Goal: Information Seeking & Learning: Learn about a topic

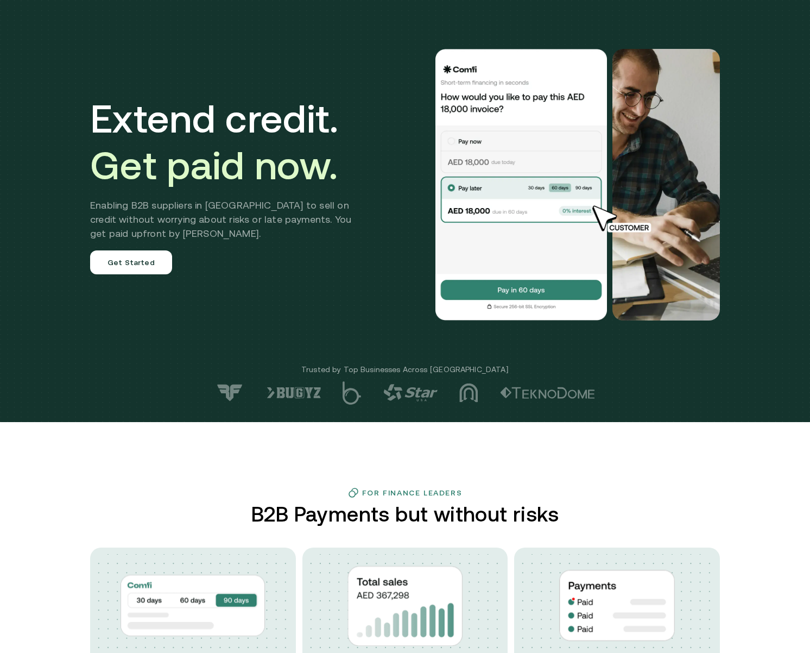
scroll to position [54, 0]
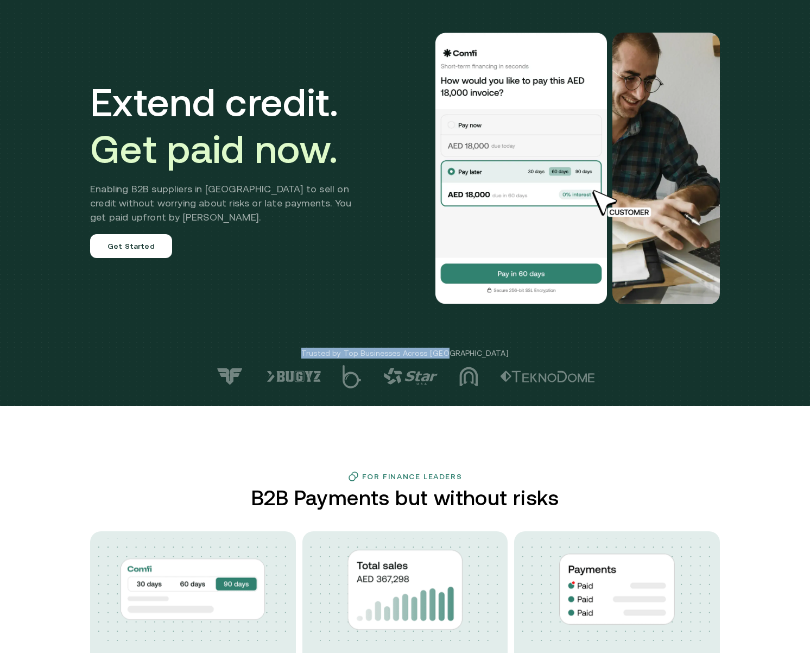
drag, startPoint x: 338, startPoint y: 351, endPoint x: 479, endPoint y: 351, distance: 140.7
click at [479, 351] on p "Trusted by Top Businesses Across [GEOGRAPHIC_DATA]" at bounding box center [405, 353] width 810 height 11
click at [236, 375] on img at bounding box center [230, 376] width 30 height 18
click at [297, 373] on img at bounding box center [294, 376] width 54 height 12
click at [352, 376] on img at bounding box center [352, 376] width 19 height 23
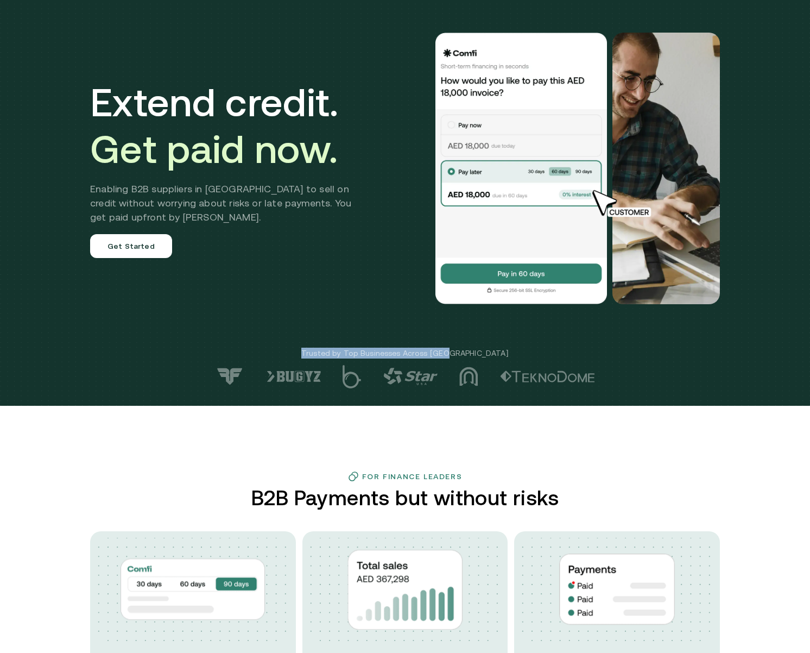
click at [415, 376] on img at bounding box center [410, 376] width 54 height 17
click at [461, 377] on div at bounding box center [405, 376] width 810 height 23
click at [528, 379] on img at bounding box center [547, 376] width 95 height 12
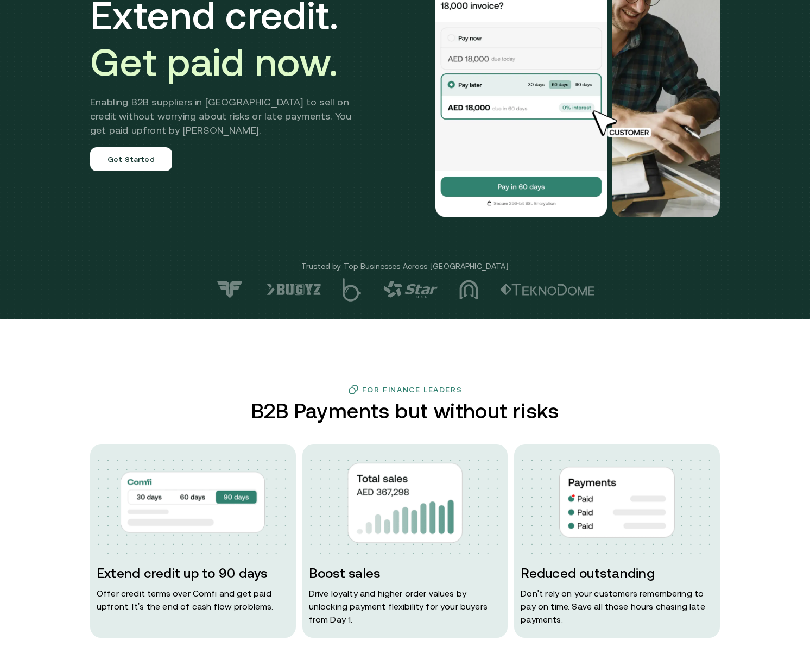
scroll to position [217, 0]
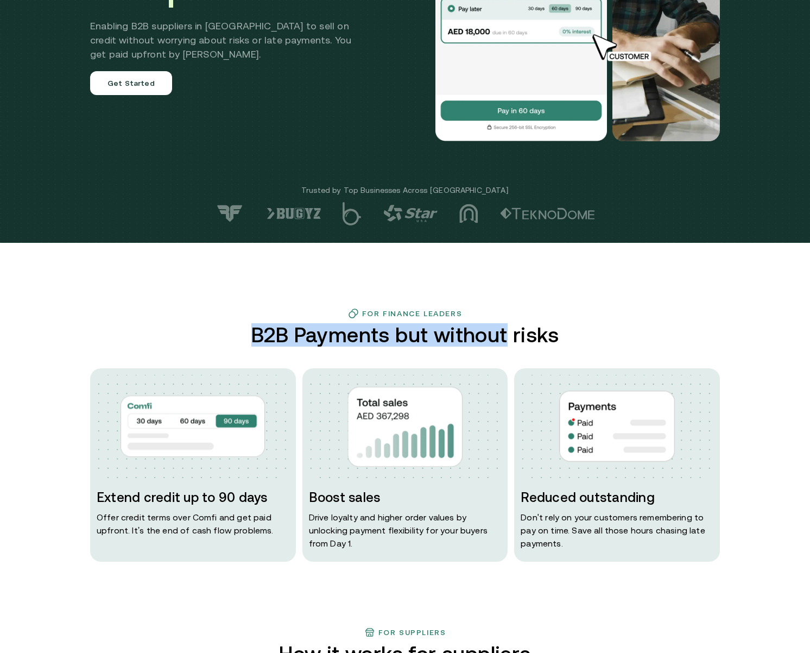
drag, startPoint x: 249, startPoint y: 344, endPoint x: 511, endPoint y: 343, distance: 261.8
click at [511, 343] on div "For Finance Leaders B2B Payments but without risks Extend credit up to 90 days …" at bounding box center [405, 435] width 652 height 254
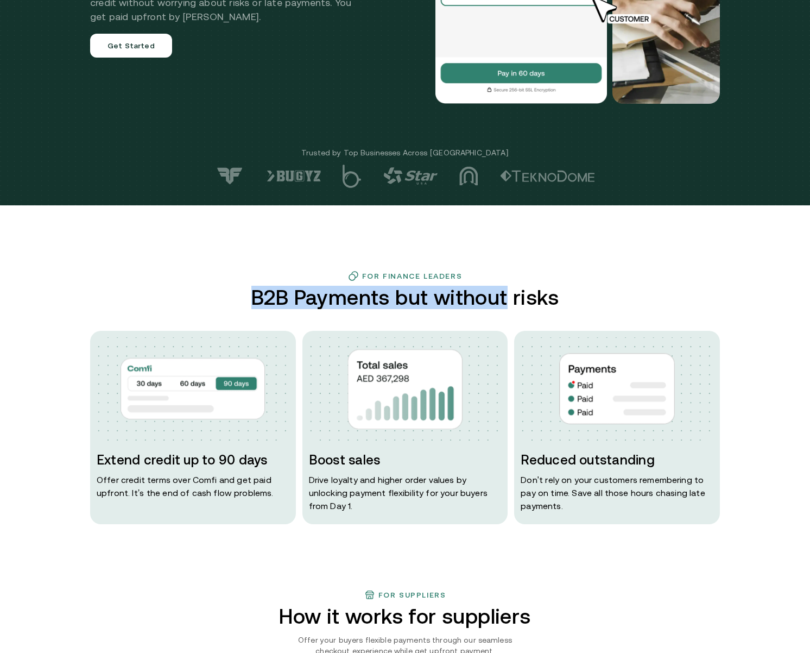
scroll to position [272, 0]
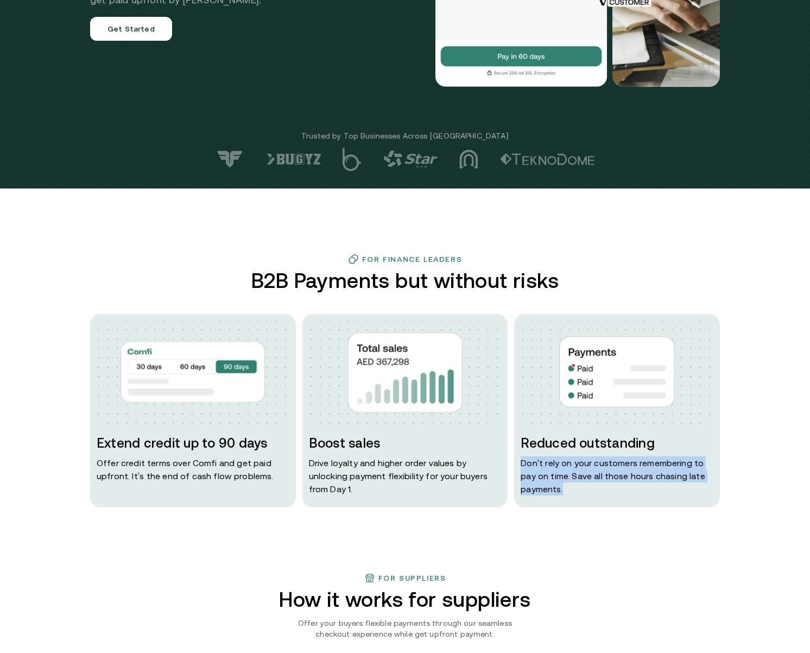
drag, startPoint x: 525, startPoint y: 461, endPoint x: 570, endPoint y: 487, distance: 52.5
click at [570, 487] on p "Don ' t rely on your customers remembering to pay on time. Save all those hours…" at bounding box center [617, 475] width 193 height 39
drag, startPoint x: 570, startPoint y: 487, endPoint x: 583, endPoint y: 534, distance: 48.3
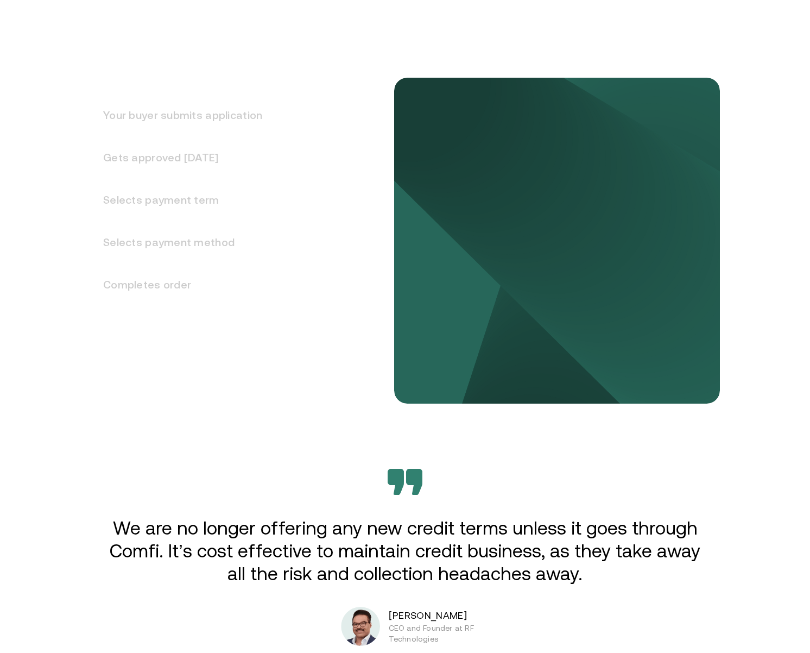
scroll to position [1466, 0]
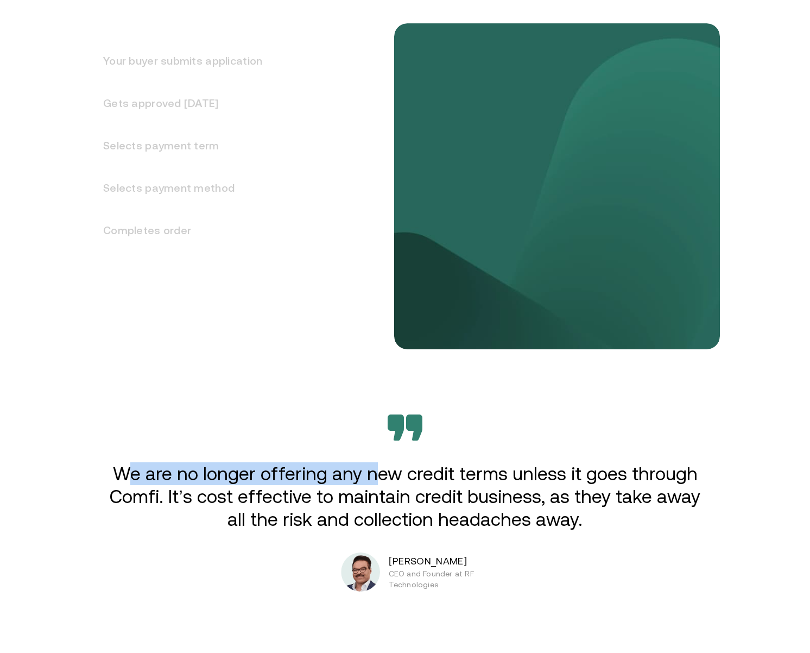
drag, startPoint x: 136, startPoint y: 475, endPoint x: 382, endPoint y: 477, distance: 246.6
click at [382, 477] on p "We are no longer offering any new credit terms unless it goes through Comfi. It…" at bounding box center [405, 496] width 599 height 68
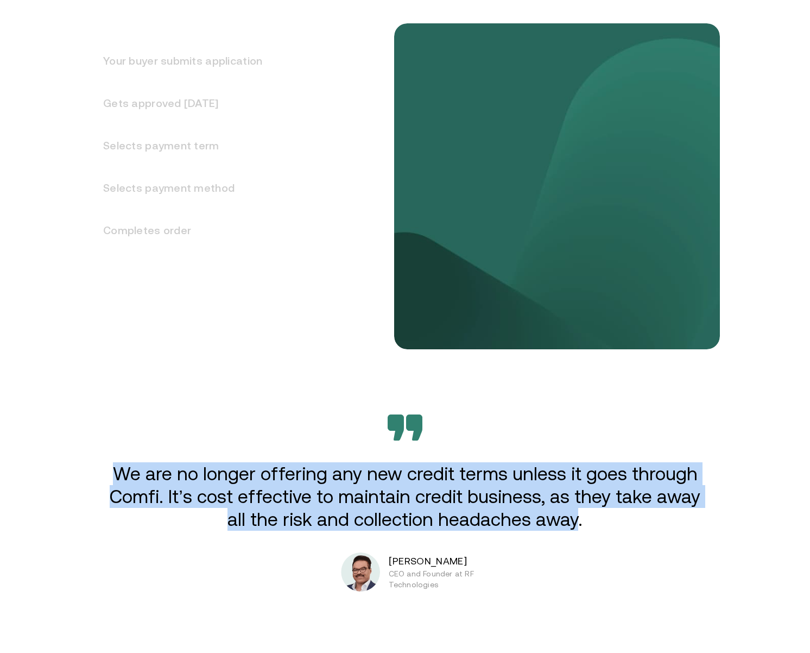
drag, startPoint x: 127, startPoint y: 476, endPoint x: 581, endPoint y: 553, distance: 460.0
click at [581, 552] on div "We are no longer offering any new credit terms unless it goes through Comfi. It…" at bounding box center [405, 502] width 652 height 177
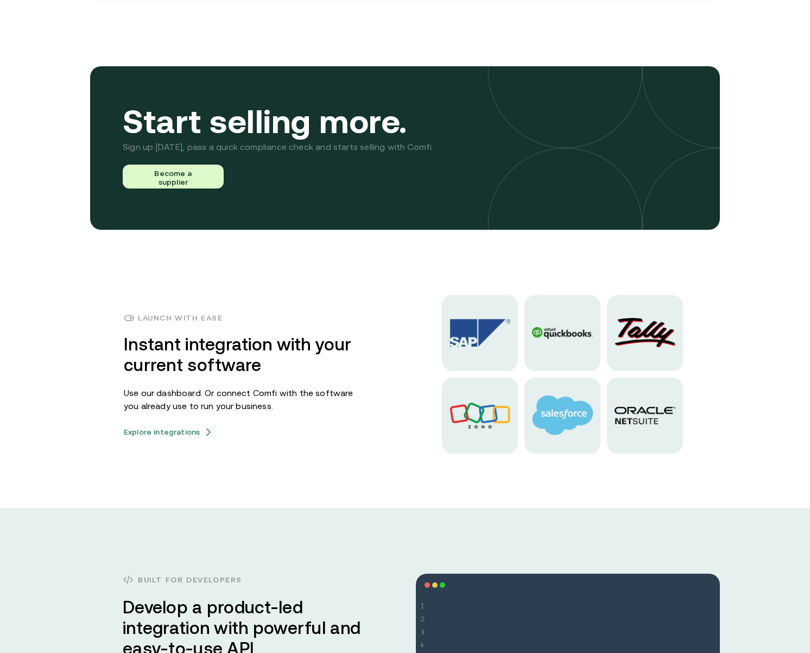
scroll to position [2553, 0]
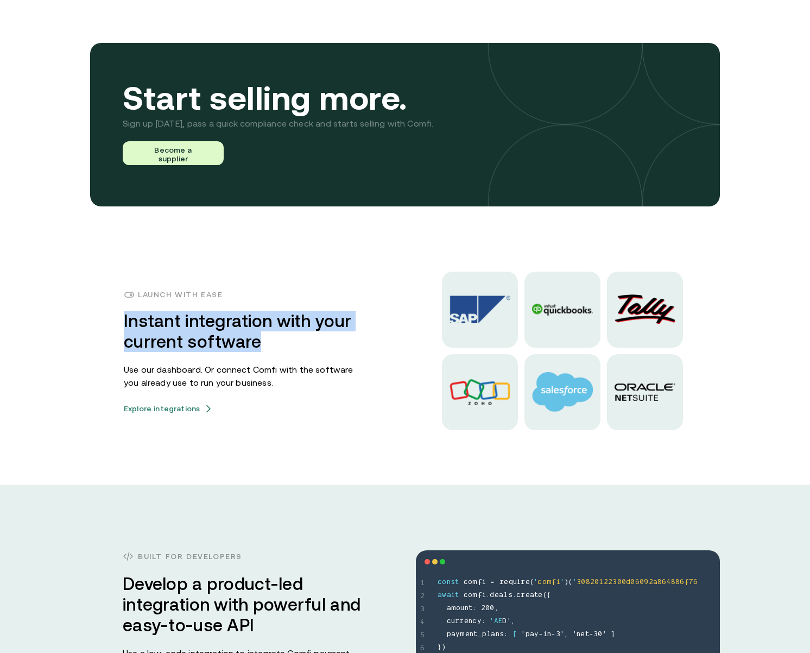
drag, startPoint x: 272, startPoint y: 337, endPoint x: 117, endPoint y: 324, distance: 155.9
click at [117, 324] on div "Launch with ease Instant integration with your current software Use our dashboa…" at bounding box center [405, 351] width 652 height 159
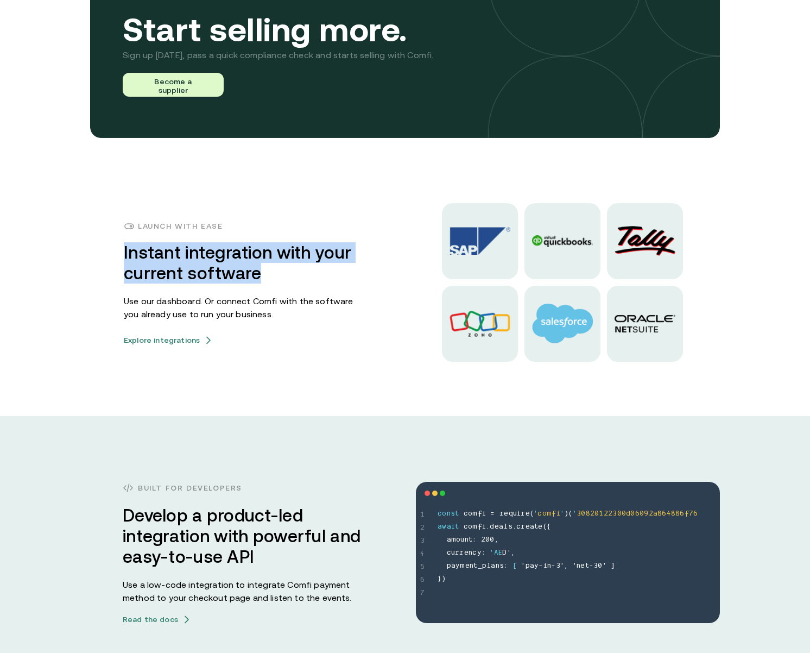
scroll to position [2716, 0]
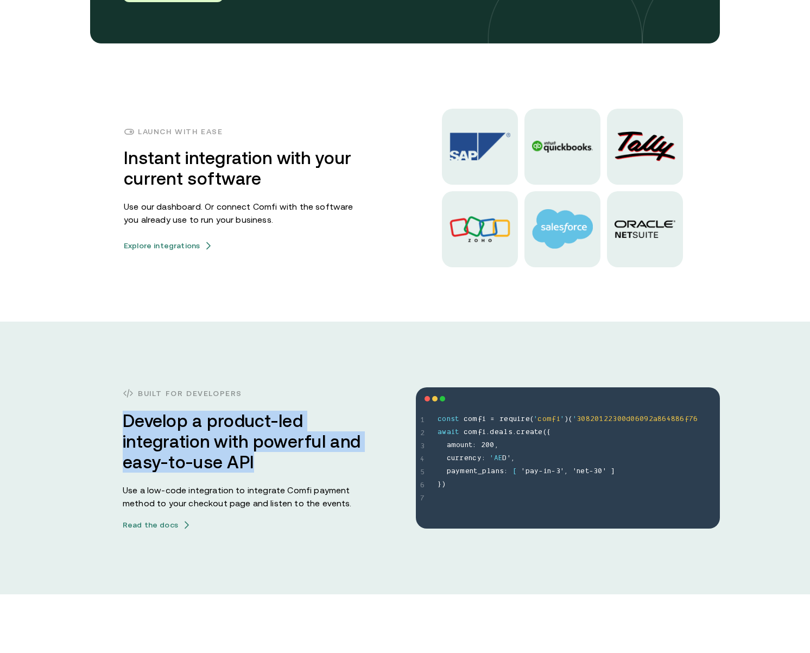
drag, startPoint x: 265, startPoint y: 461, endPoint x: 105, endPoint y: 429, distance: 163.5
click at [105, 429] on div "Built for developers Develop a product-led integration with powerful and easy-t…" at bounding box center [405, 458] width 652 height 142
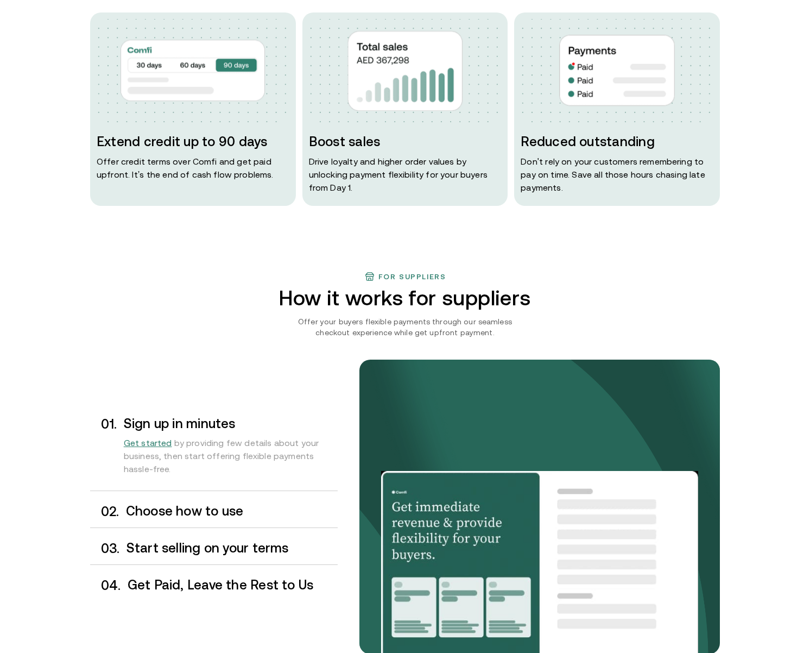
scroll to position [247, 0]
